Goal: Register for event/course

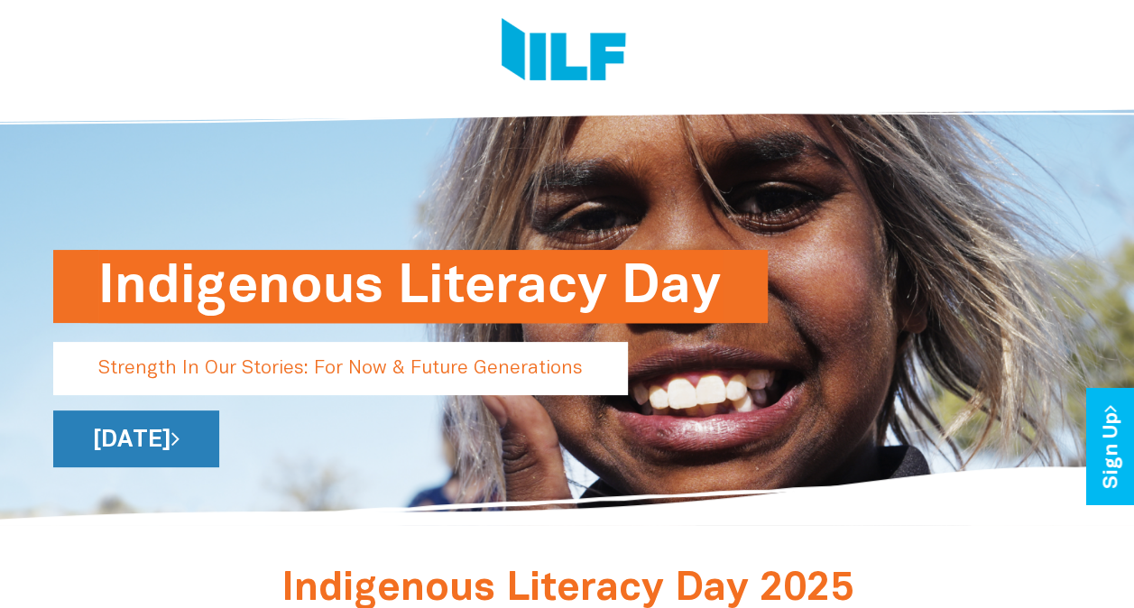
click at [219, 449] on link "[DATE]" at bounding box center [136, 438] width 166 height 57
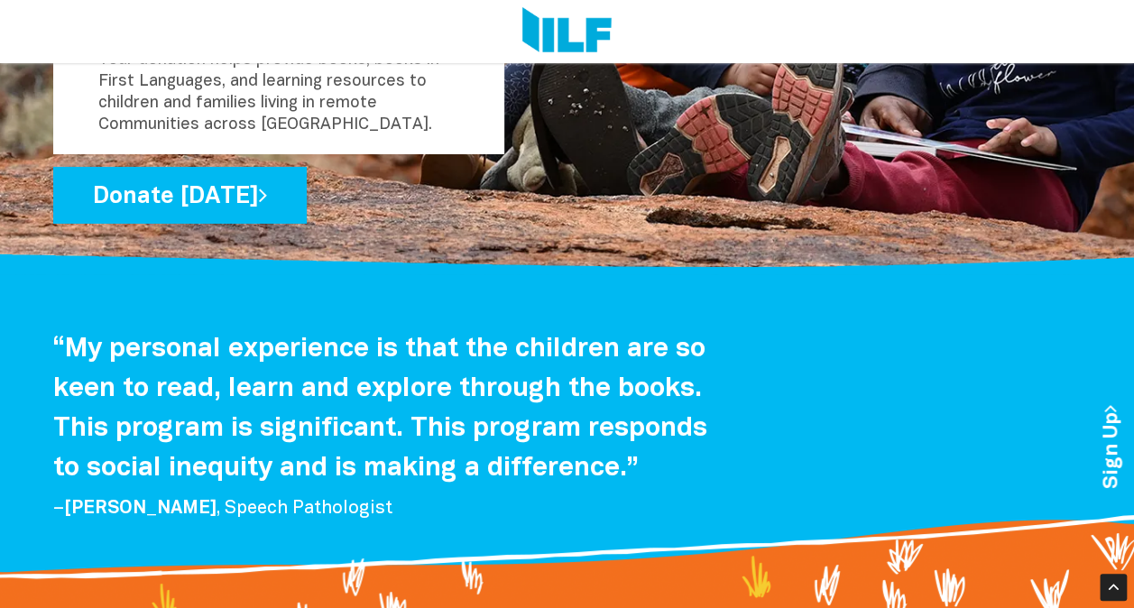
scroll to position [3103, 0]
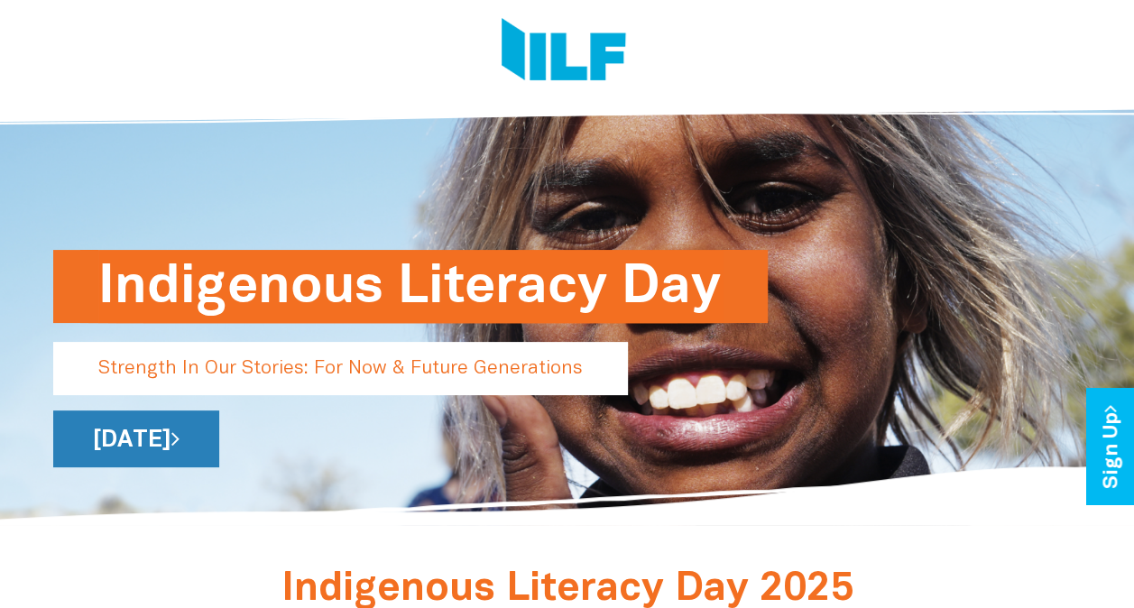
click at [219, 442] on link "[DATE]" at bounding box center [136, 438] width 166 height 57
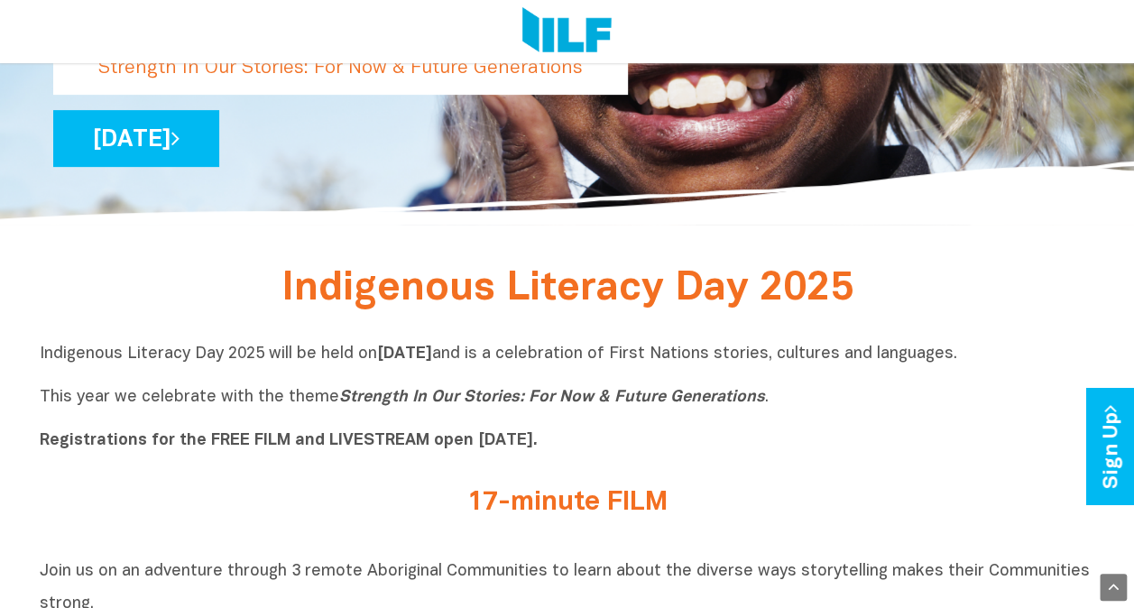
scroll to position [348, 0]
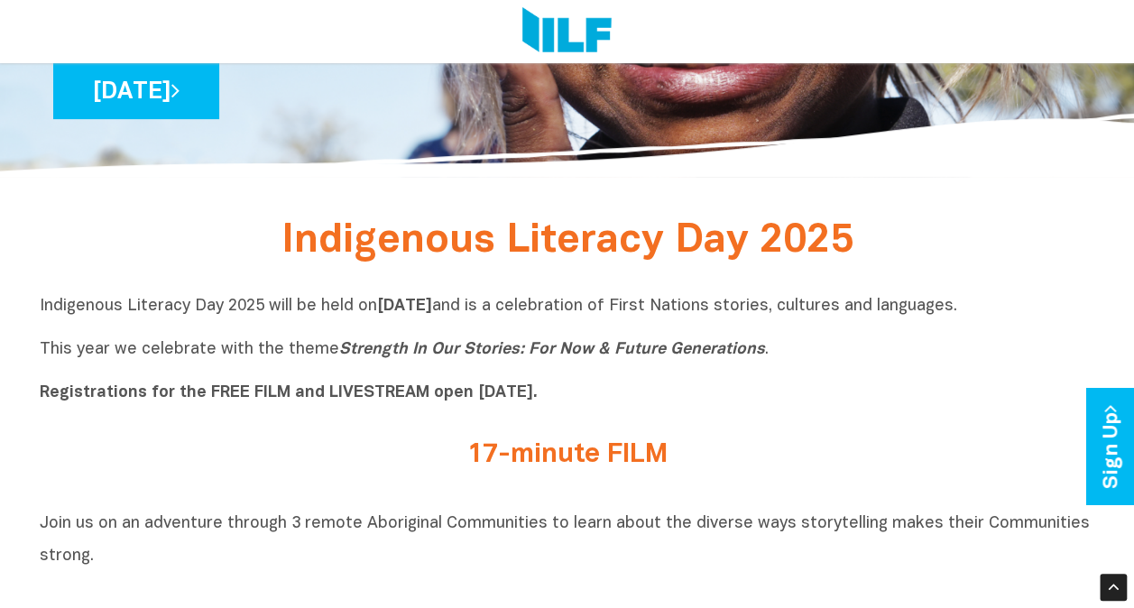
click at [239, 400] on b "Registrations for the FREE FILM and LIVESTREAM open [DATE]." at bounding box center [289, 392] width 498 height 15
click at [549, 463] on h2 "17-minute FILM" at bounding box center [567, 455] width 677 height 30
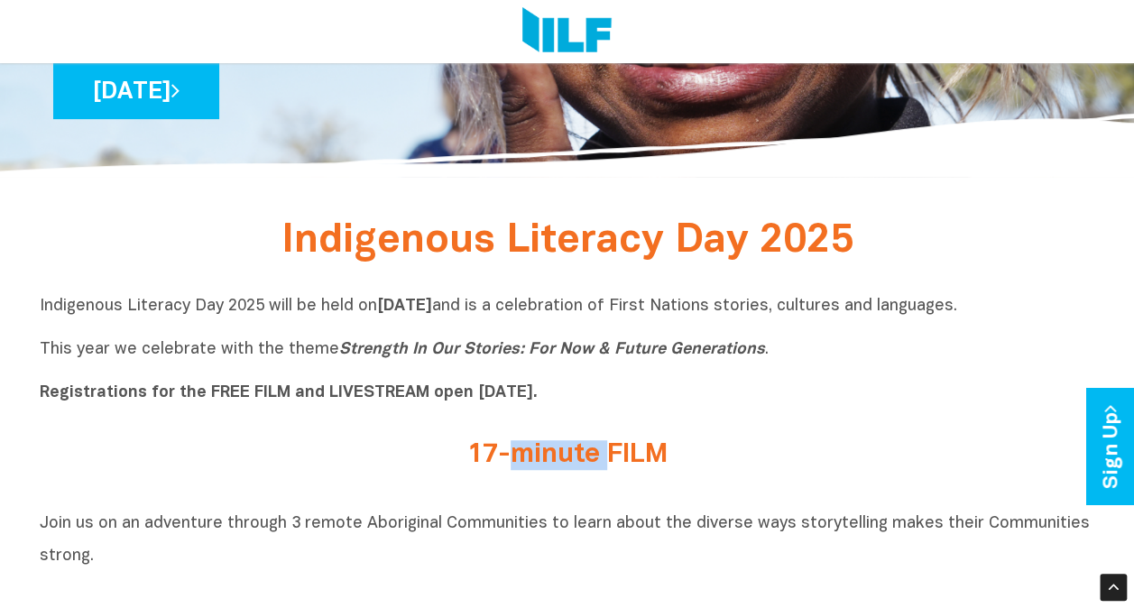
click at [549, 463] on h2 "17-minute FILM" at bounding box center [567, 455] width 677 height 30
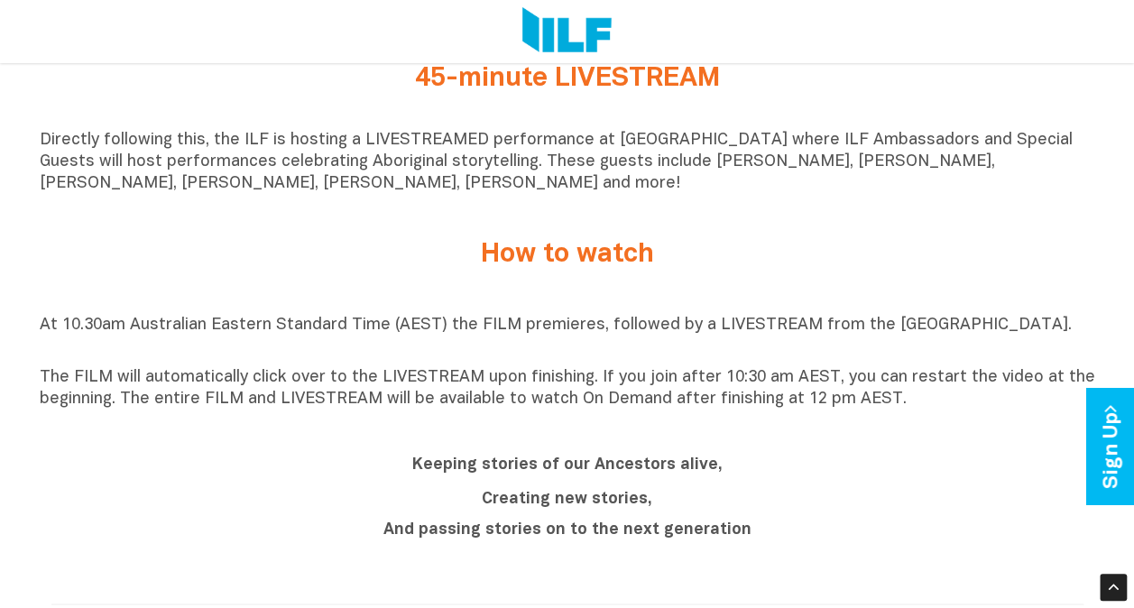
scroll to position [1250, 0]
drag, startPoint x: 1034, startPoint y: 336, endPoint x: 700, endPoint y: 339, distance: 333.8
click at [700, 339] on p "At 10.30am Australian Eastern Standard Time (AEST) the FILM premieres, followed…" at bounding box center [567, 336] width 1055 height 43
copy p "LIVESTREAM from the [GEOGRAPHIC_DATA]."
